Goal: Navigation & Orientation: Find specific page/section

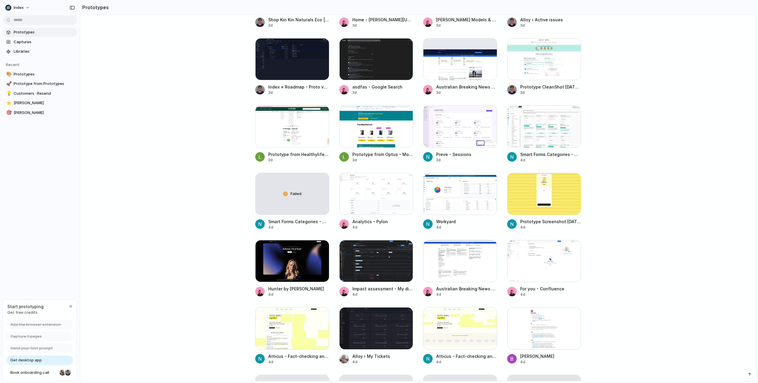
scroll to position [494, 0]
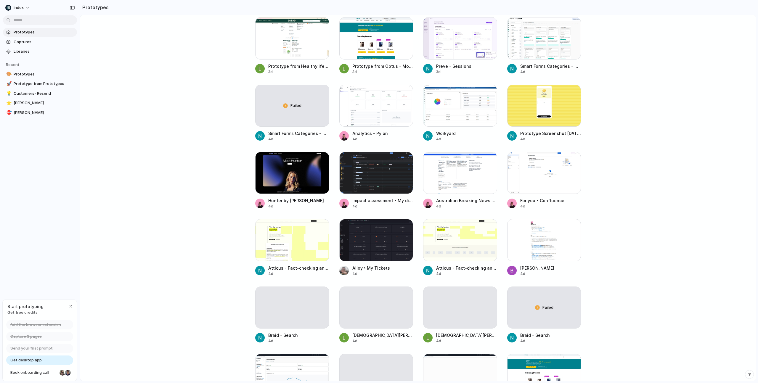
click at [636, 265] on main "Capture [DATE], build [DATE] Clone web app Clone screenshot Start from existing…" at bounding box center [418, 198] width 676 height 366
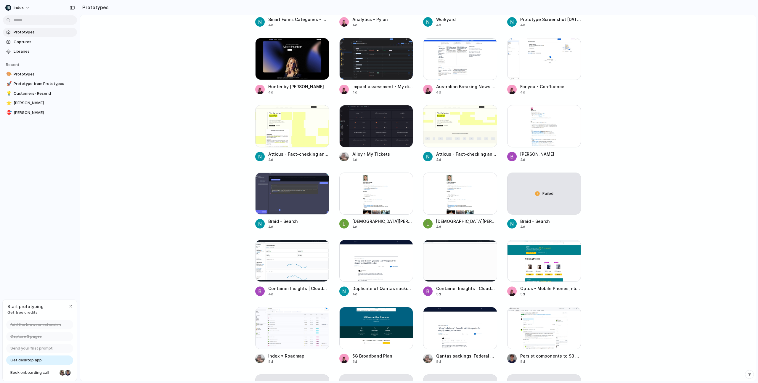
scroll to position [734, 0]
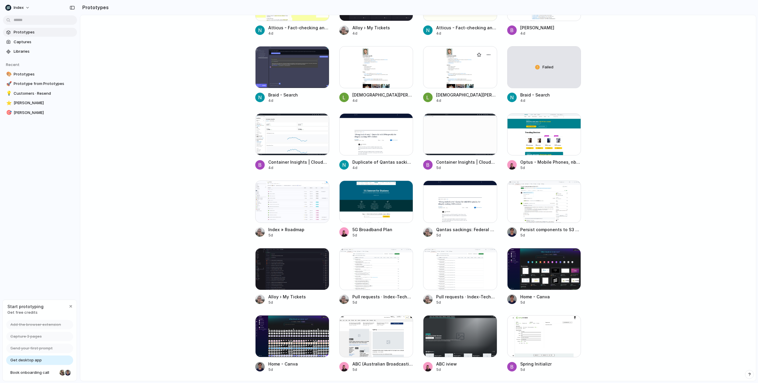
click at [467, 69] on div at bounding box center [460, 67] width 74 height 42
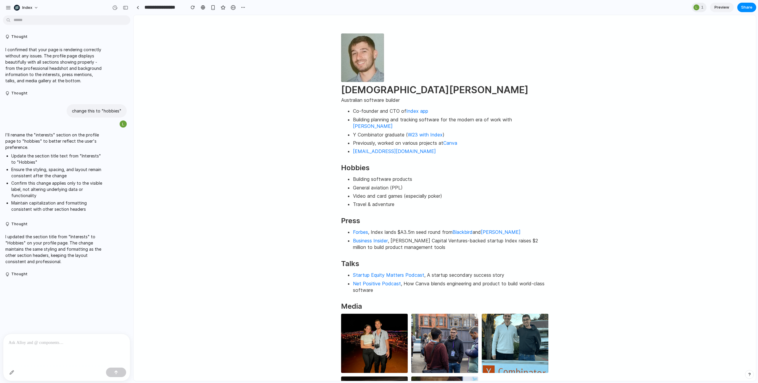
click at [358, 89] on h1 "[DEMOGRAPHIC_DATA][PERSON_NAME]" at bounding box center [444, 89] width 207 height 13
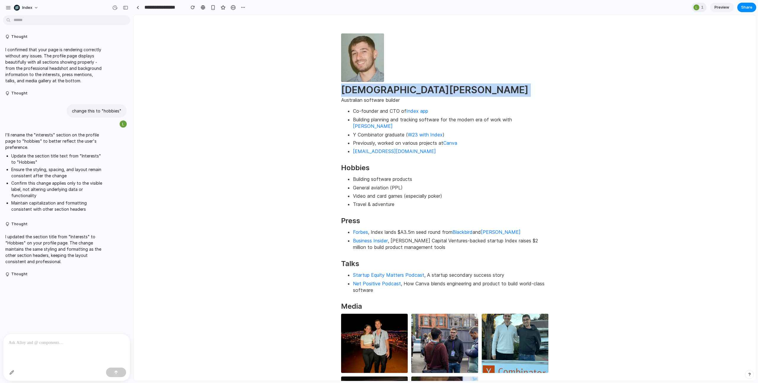
click at [358, 89] on h1 "[DEMOGRAPHIC_DATA][PERSON_NAME]" at bounding box center [444, 89] width 207 height 13
copy h1 "[DEMOGRAPHIC_DATA][PERSON_NAME]"
